Goal: Information Seeking & Learning: Learn about a topic

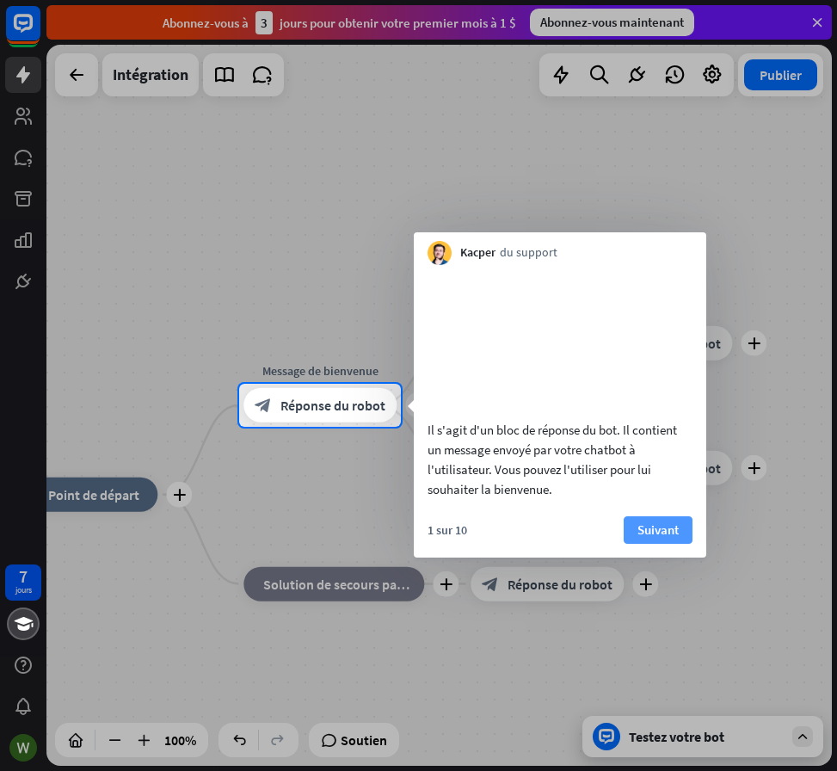
click at [659, 538] on font "Suivant" at bounding box center [657, 529] width 41 height 16
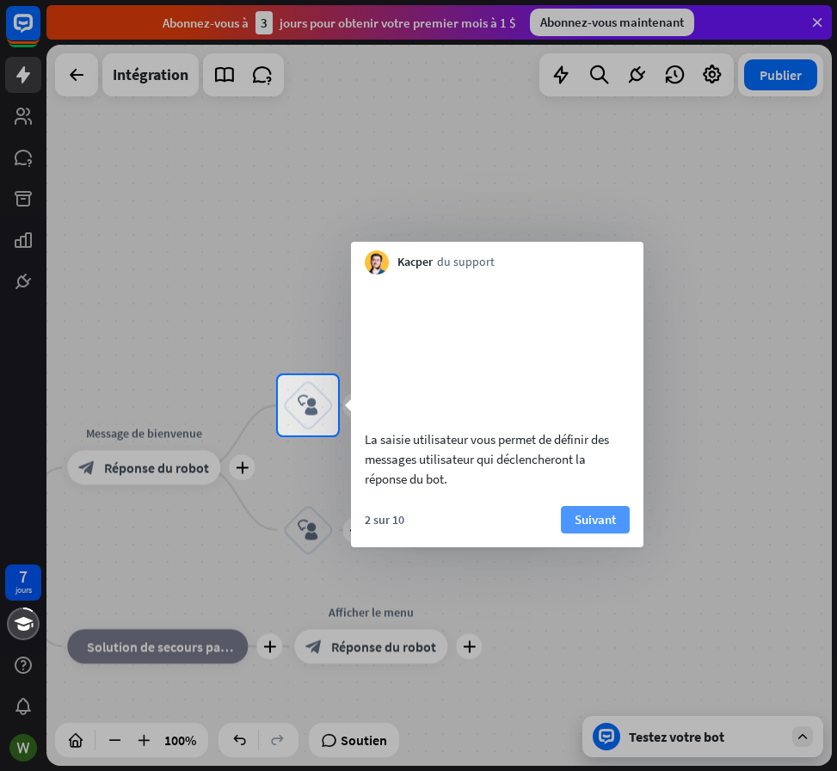
click at [613, 527] on font "Suivant" at bounding box center [595, 519] width 41 height 16
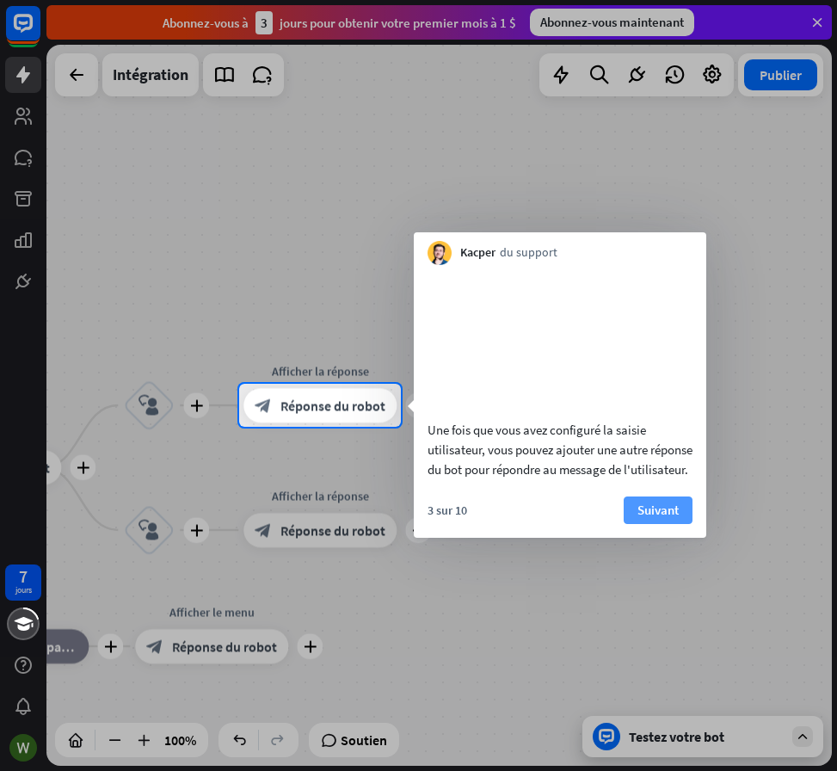
click at [656, 518] on font "Suivant" at bounding box center [657, 510] width 41 height 16
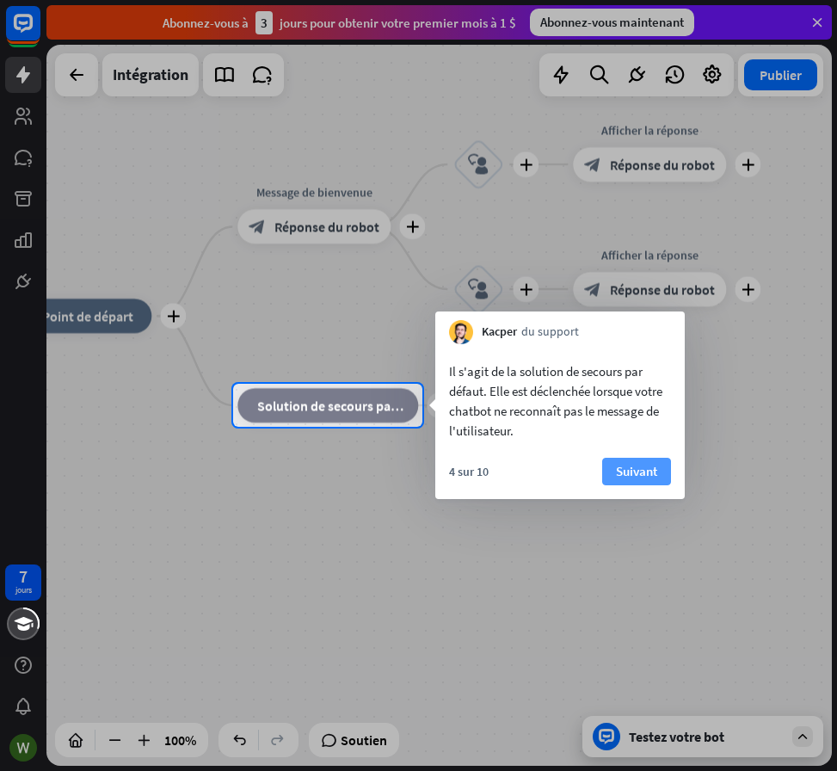
click at [641, 475] on font "Suivant" at bounding box center [636, 471] width 41 height 16
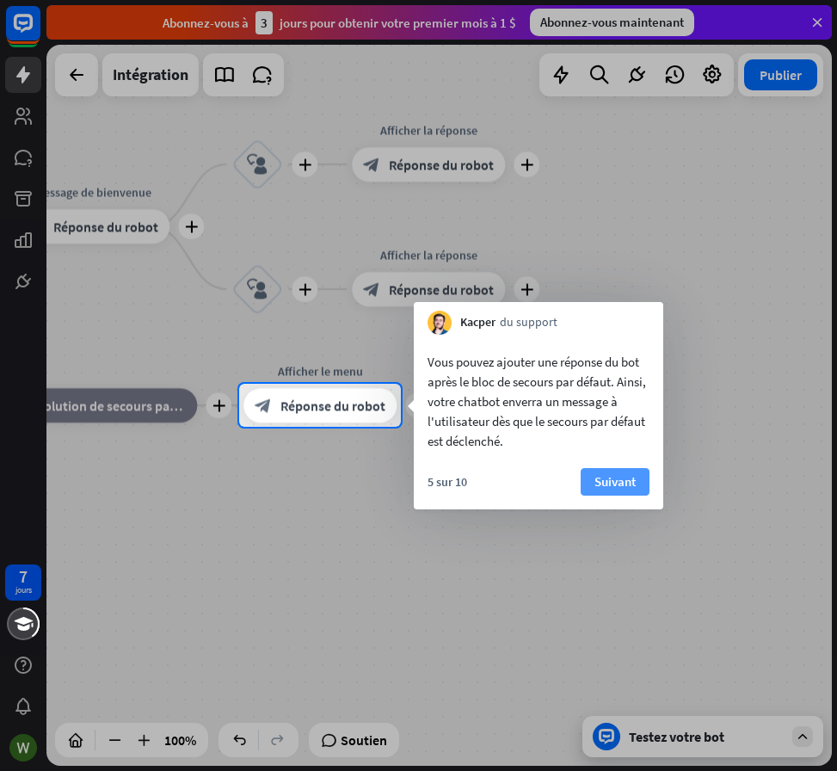
click at [604, 481] on font "Suivant" at bounding box center [614, 481] width 41 height 16
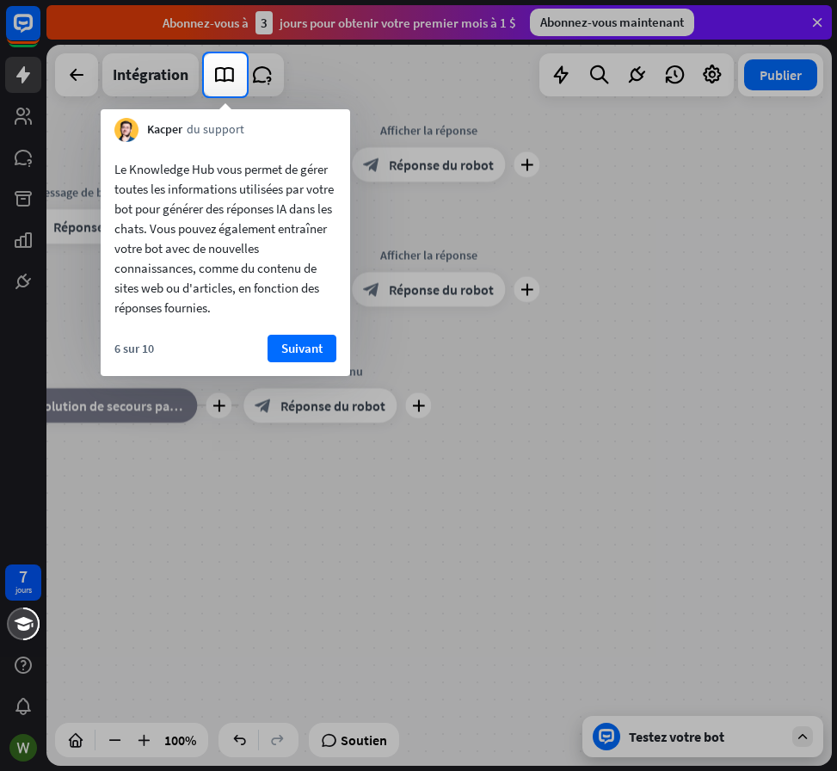
click at [285, 351] on font "Suivant" at bounding box center [301, 348] width 41 height 16
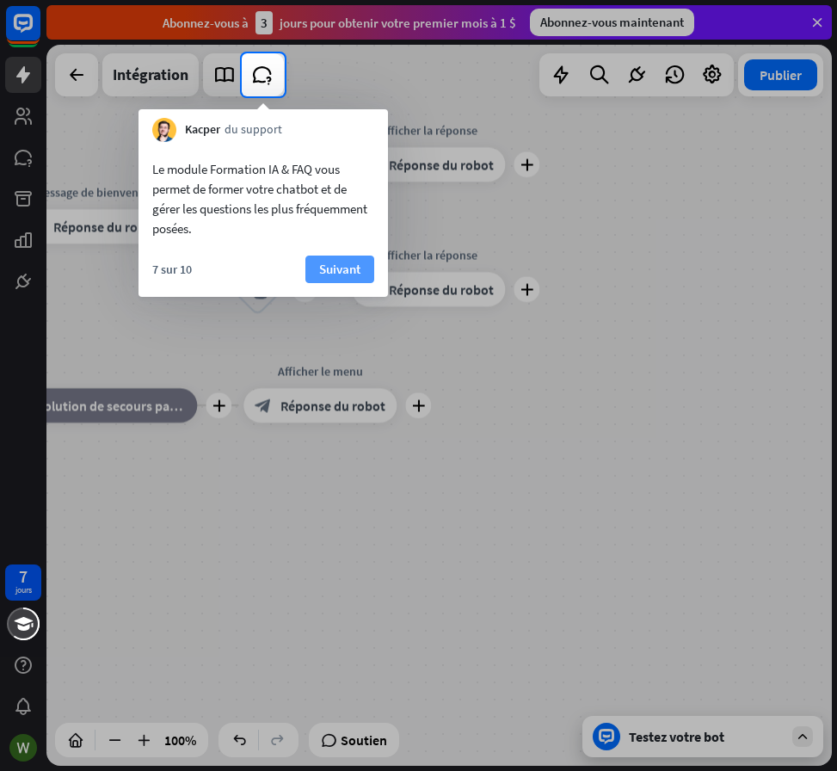
click at [319, 272] on font "Suivant" at bounding box center [339, 269] width 41 height 16
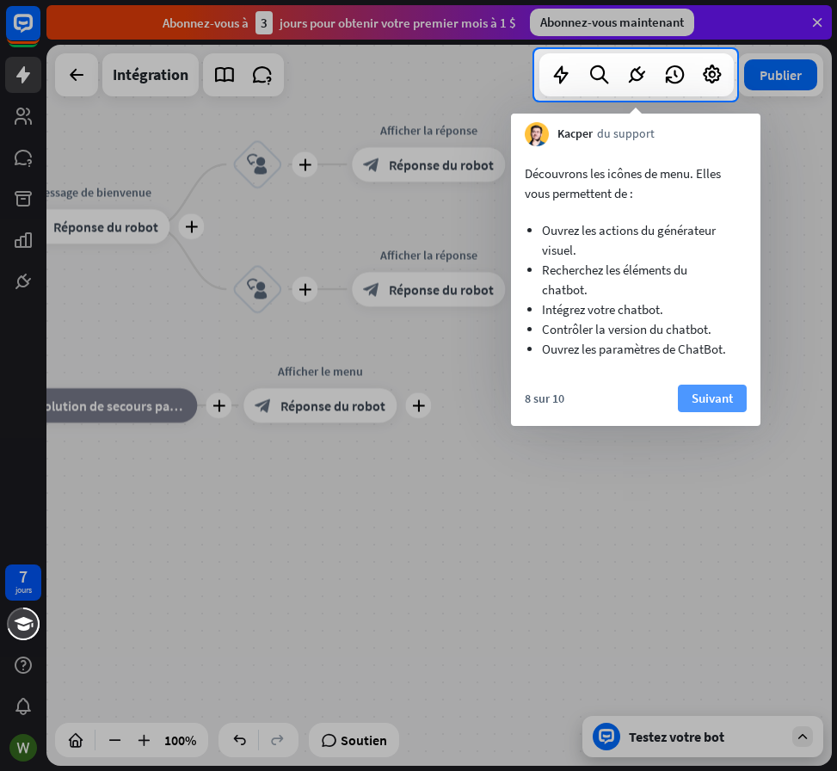
click at [711, 385] on button "Suivant" at bounding box center [712, 399] width 69 height 28
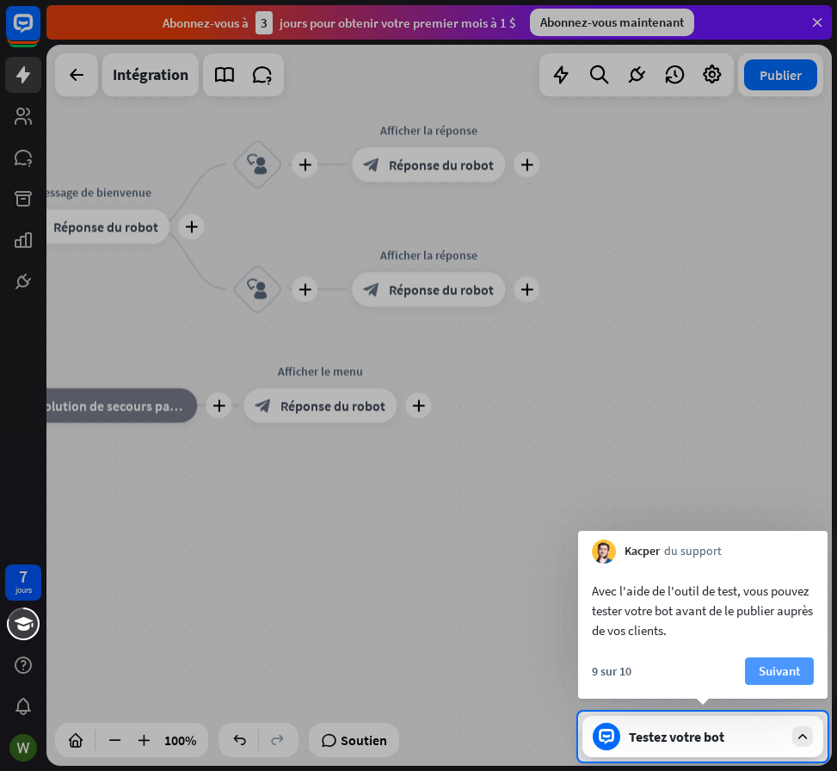
click at [789, 668] on font "Suivant" at bounding box center [779, 670] width 41 height 16
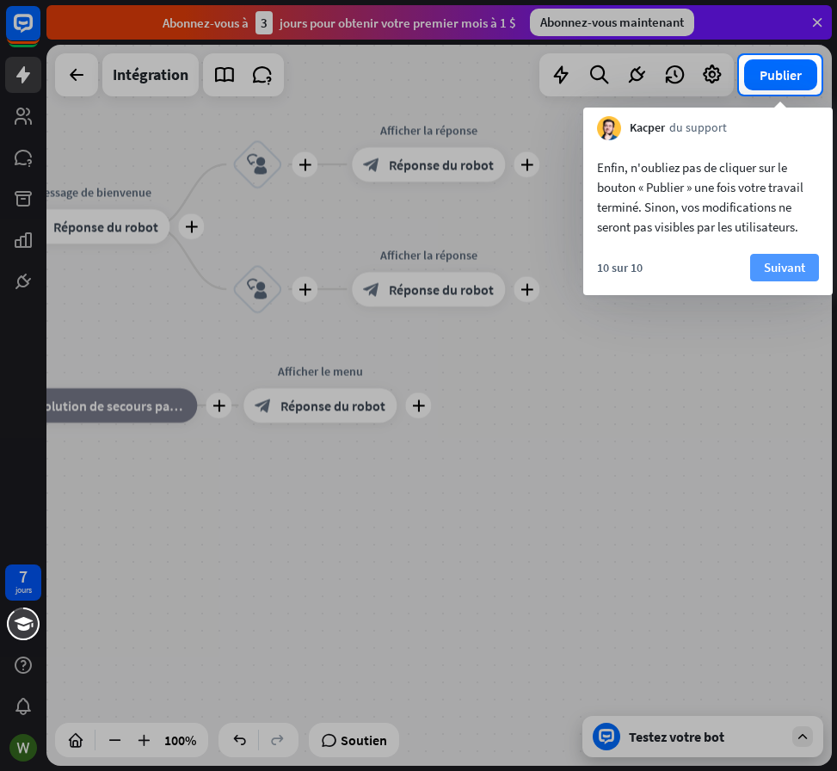
click at [799, 266] on font "Suivant" at bounding box center [784, 267] width 41 height 16
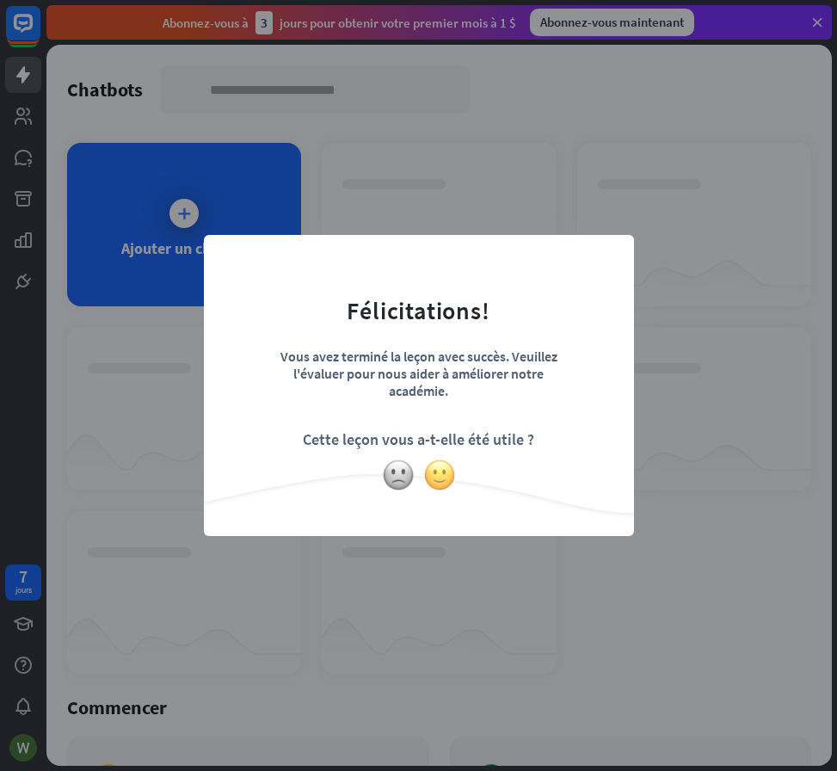
click at [436, 477] on img at bounding box center [439, 475] width 33 height 33
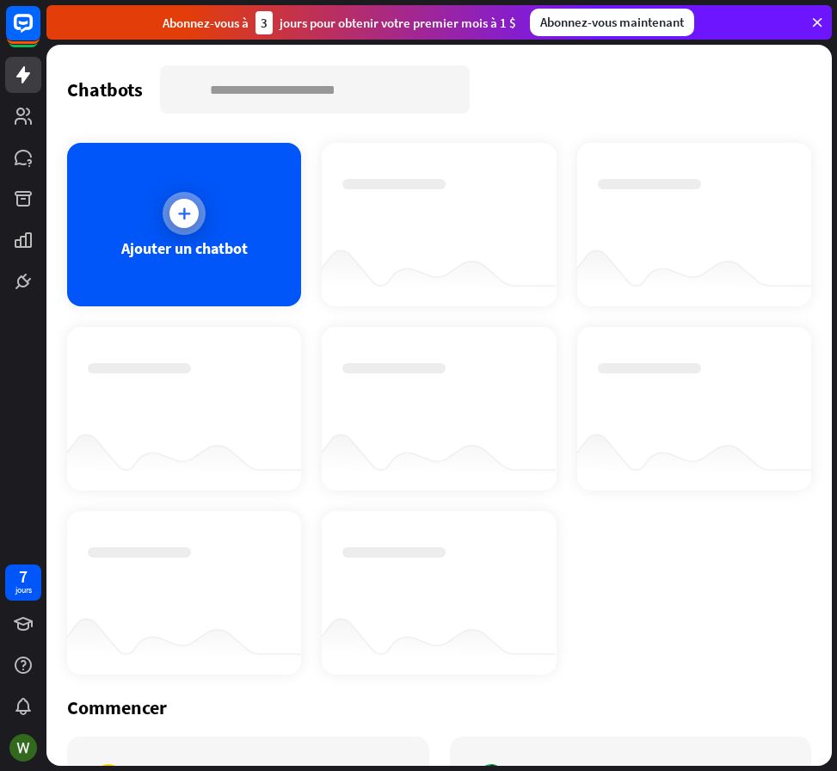
click at [181, 219] on icon at bounding box center [184, 213] width 17 height 17
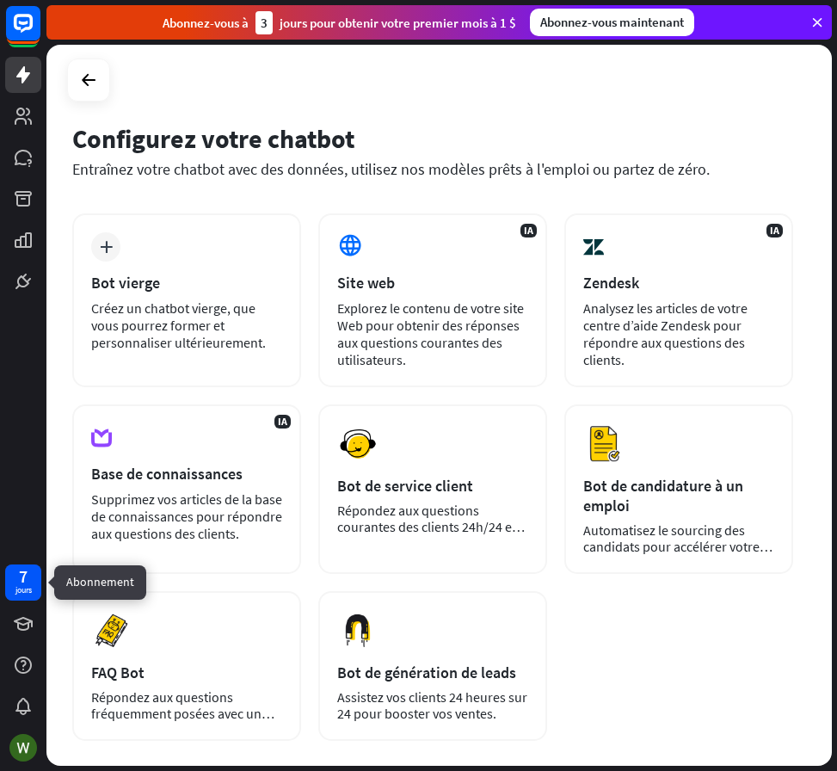
click at [24, 588] on font "jours" at bounding box center [23, 589] width 16 height 11
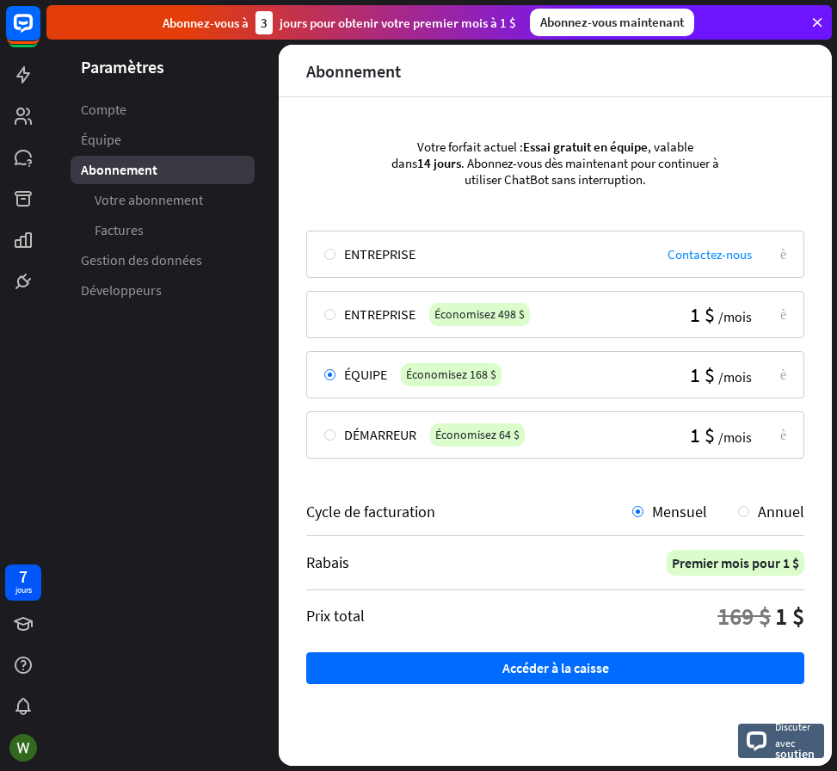
scroll to position [24, 0]
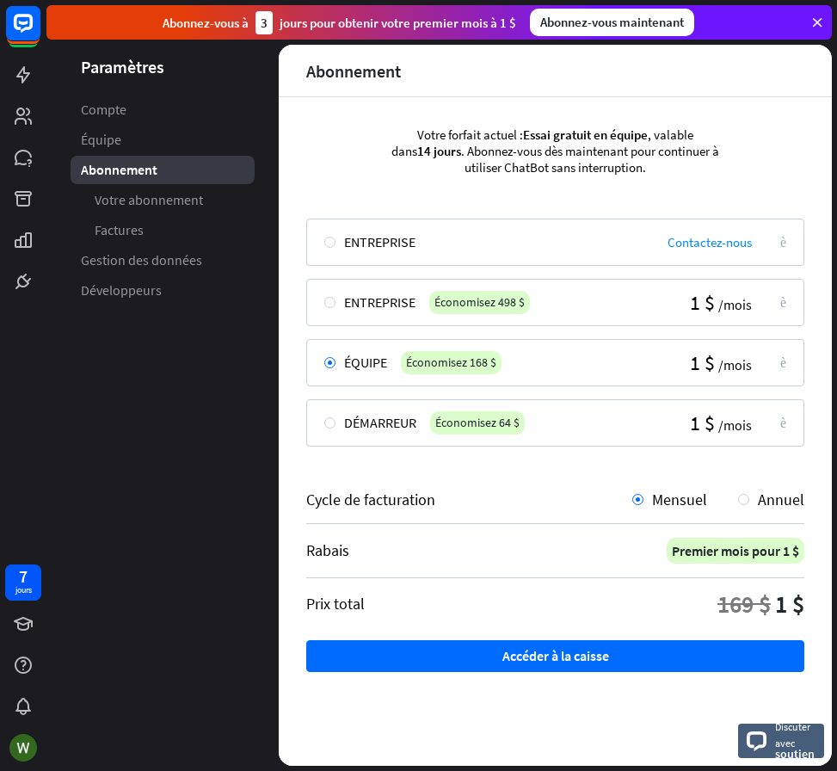
click at [425, 242] on div "Entreprise Contactez-nous flèche_droite" at bounding box center [555, 242] width 498 height 47
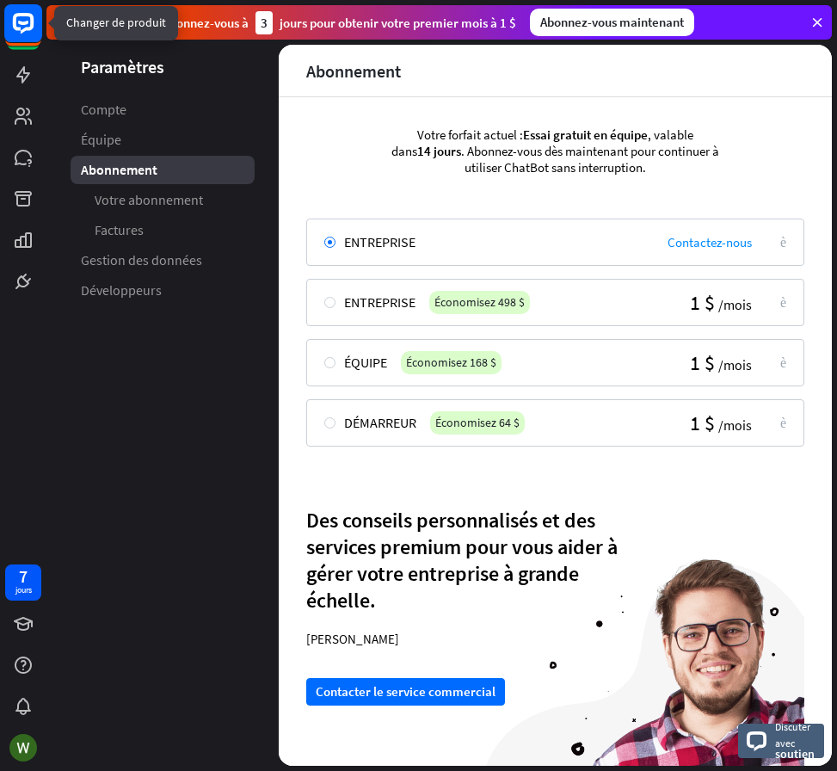
click at [21, 22] on icon at bounding box center [23, 23] width 10 height 4
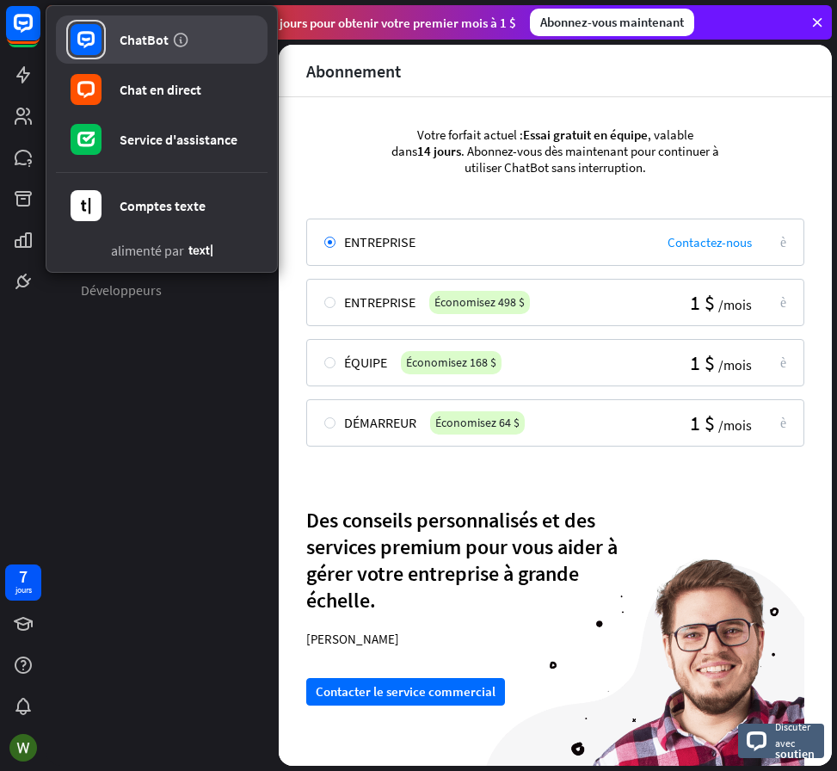
click at [129, 42] on font "ChatBot" at bounding box center [144, 39] width 49 height 17
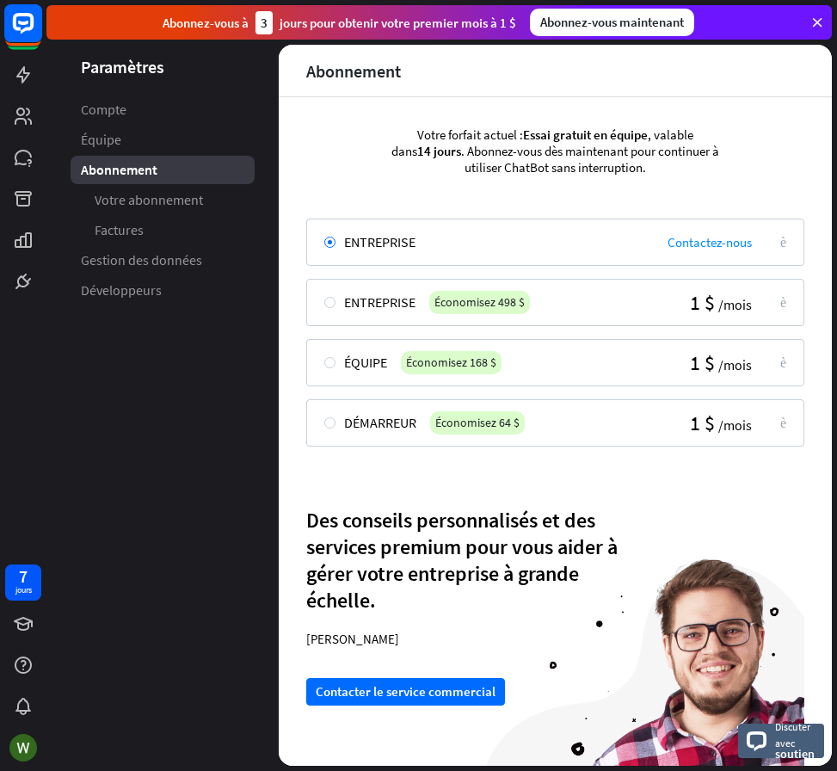
click at [27, 38] on rect at bounding box center [23, 23] width 38 height 38
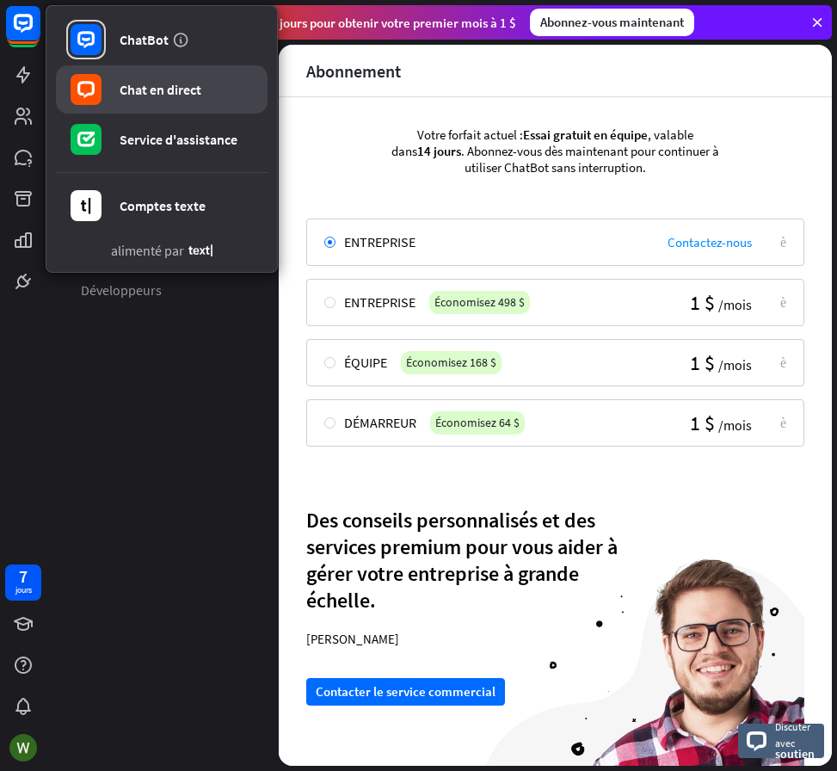
click at [108, 91] on link "Chat en direct" at bounding box center [162, 89] width 212 height 48
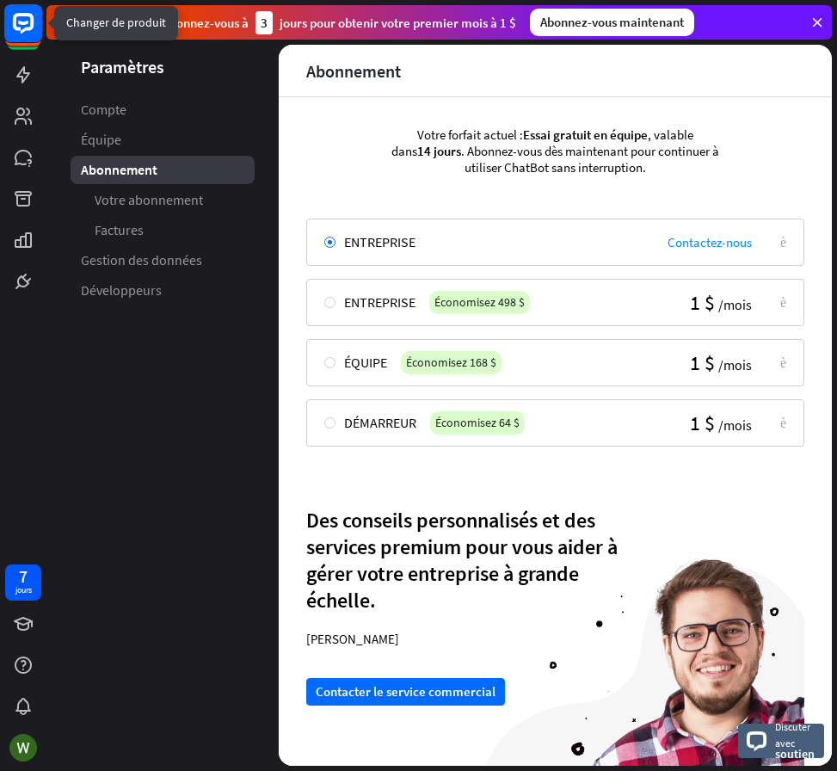
click at [22, 32] on icon at bounding box center [23, 23] width 21 height 21
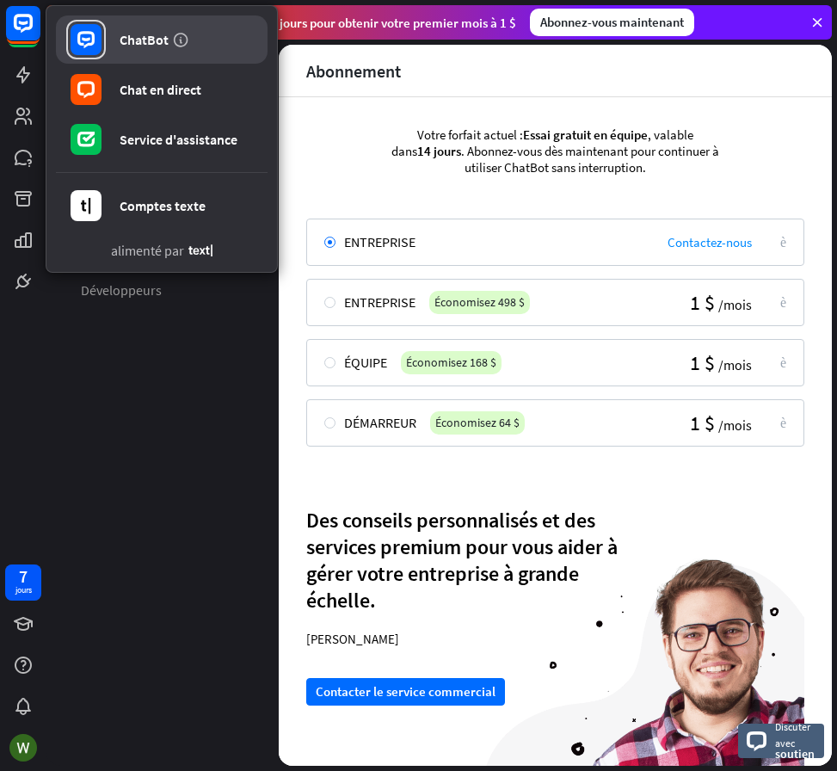
click at [137, 45] on font "ChatBot" at bounding box center [144, 39] width 49 height 17
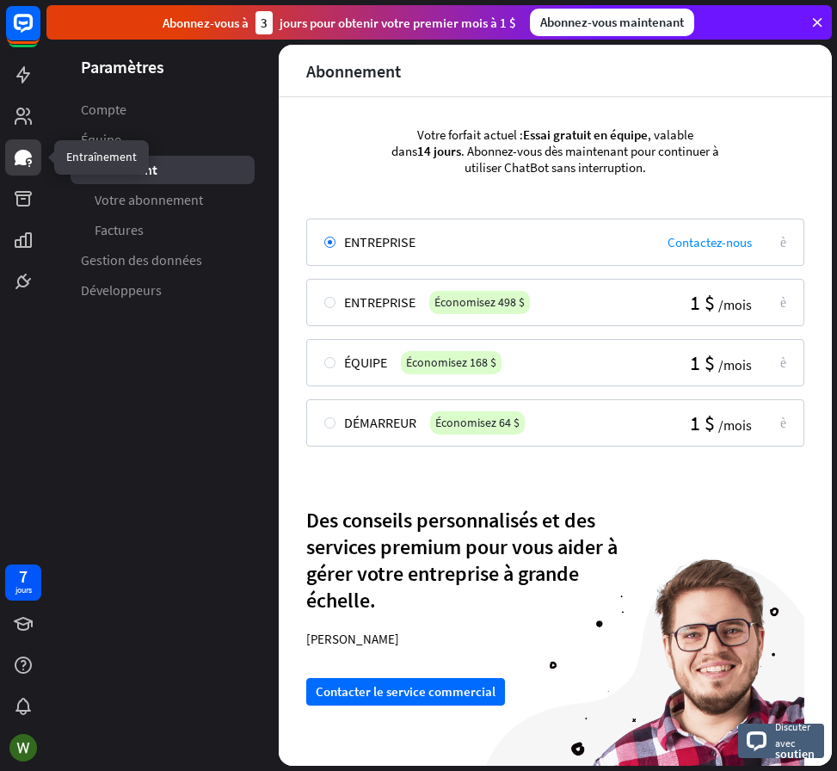
click at [22, 164] on icon at bounding box center [23, 157] width 17 height 15
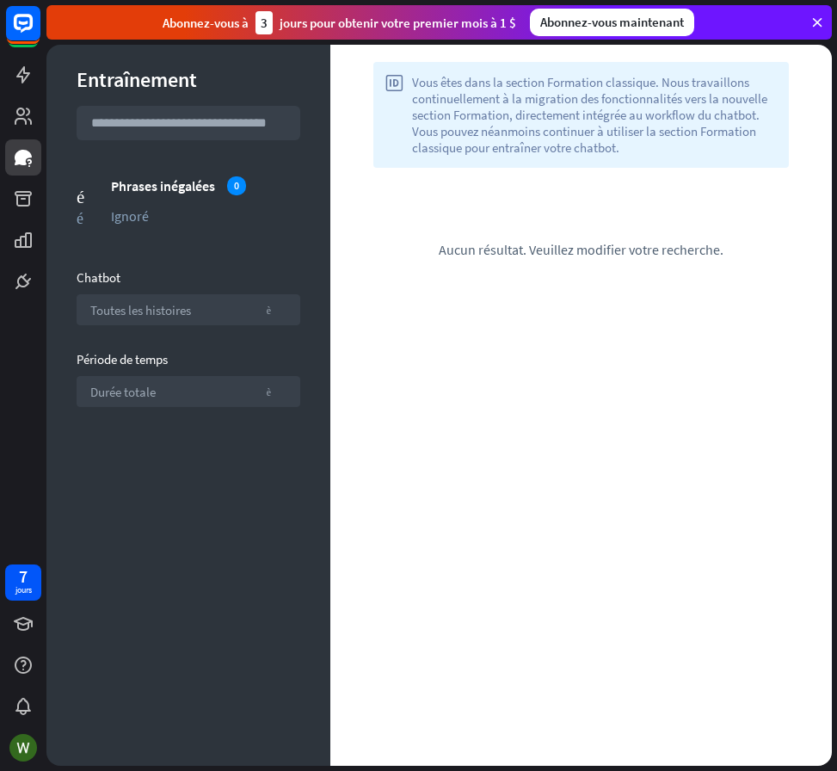
click at [120, 132] on input "text" at bounding box center [189, 123] width 224 height 34
type input "**"
